Goal: Information Seeking & Learning: Find specific page/section

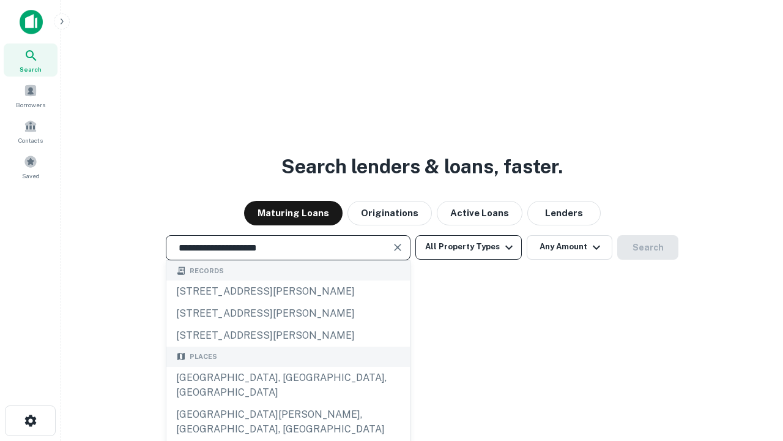
click at [288, 403] on div "[GEOGRAPHIC_DATA], [GEOGRAPHIC_DATA], [GEOGRAPHIC_DATA]" at bounding box center [288, 385] width 244 height 37
click at [469, 247] on button "All Property Types" at bounding box center [469, 247] width 106 height 24
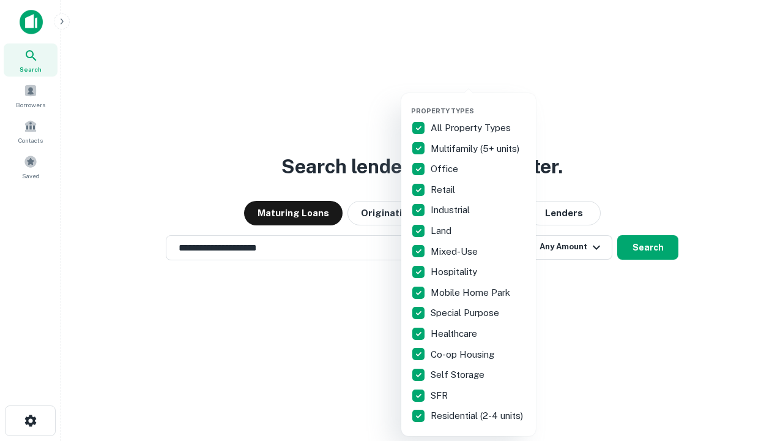
type input "**********"
click at [479, 103] on button "button" at bounding box center [478, 103] width 135 height 1
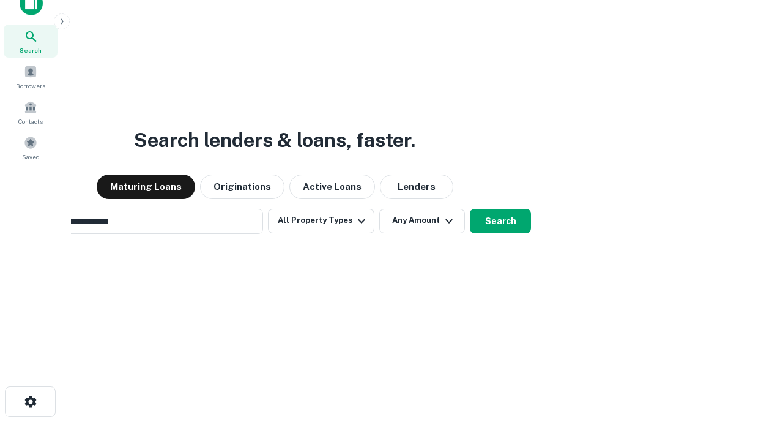
scroll to position [88, 346]
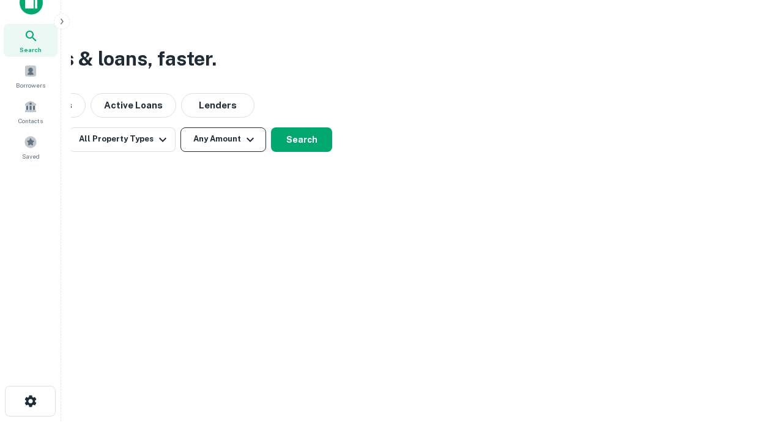
click at [223, 139] on button "Any Amount" at bounding box center [224, 139] width 86 height 24
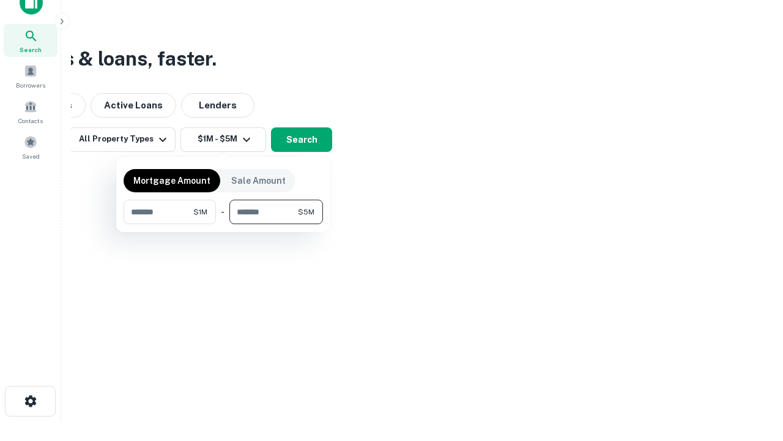
type input "*******"
click at [223, 224] on button "button" at bounding box center [224, 224] width 200 height 1
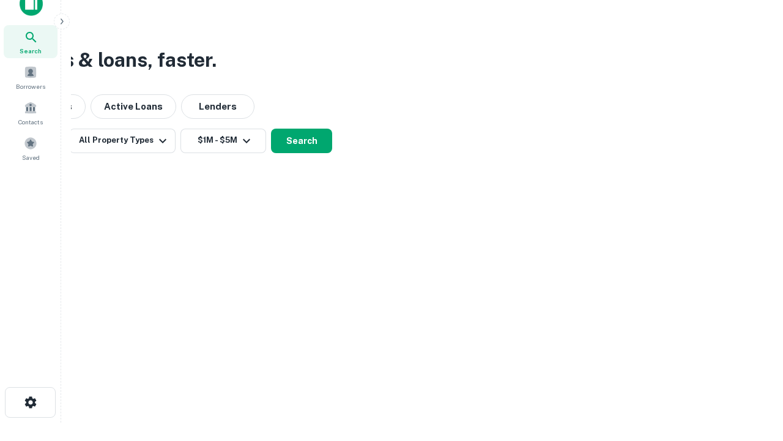
scroll to position [7, 226]
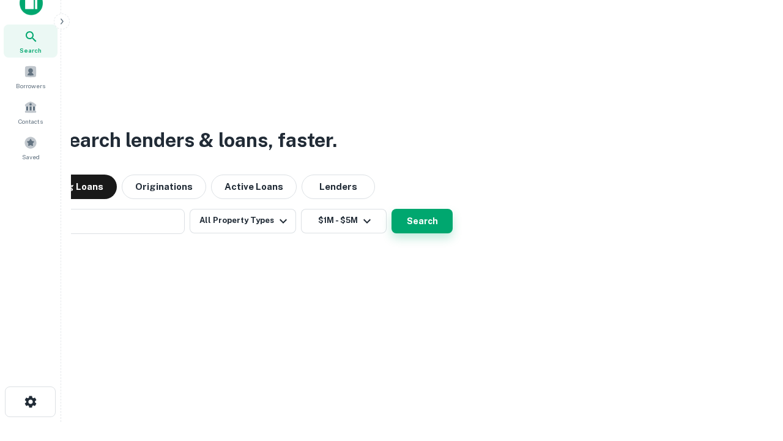
click at [392, 209] on button "Search" at bounding box center [422, 221] width 61 height 24
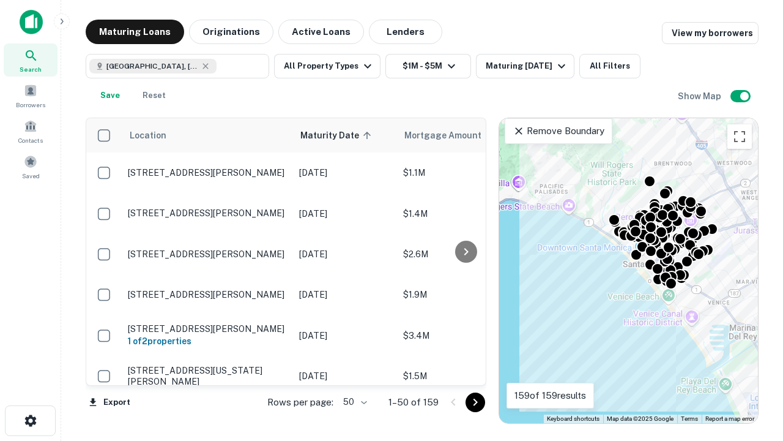
click at [353, 401] on body "Search Borrowers Contacts Saved Maturing Loans Originations Active Loans Lender…" at bounding box center [391, 220] width 783 height 441
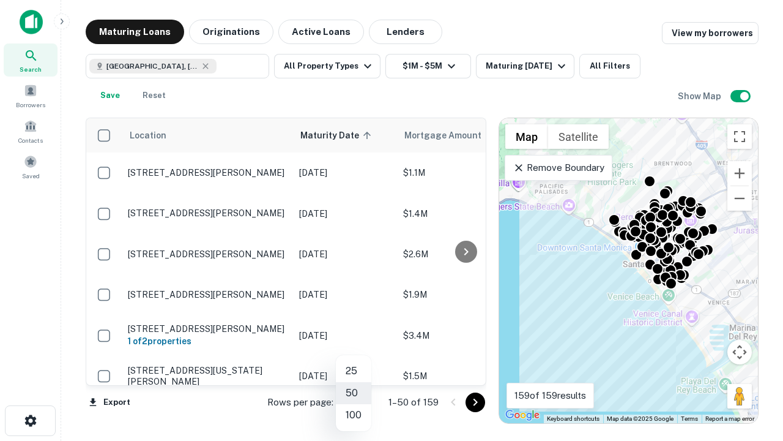
click at [354, 371] on li "25" at bounding box center [353, 371] width 35 height 22
